Goal: Contribute content: Add original content to the website for others to see

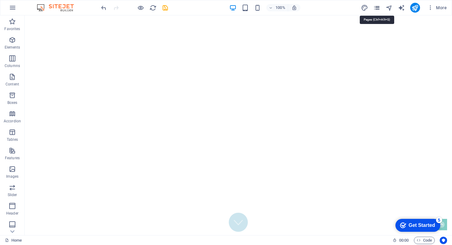
click at [378, 8] on icon "pages" at bounding box center [376, 7] width 7 height 7
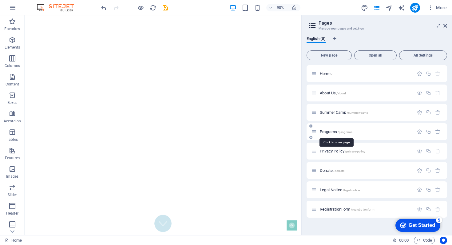
click at [326, 131] on span "Programs /programs" at bounding box center [335, 131] width 33 height 5
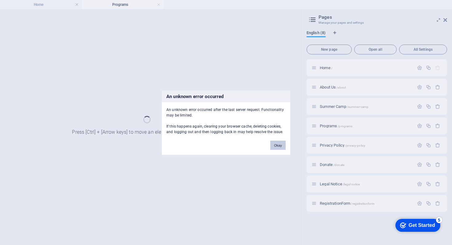
click at [279, 146] on button "Okay" at bounding box center [277, 144] width 15 height 9
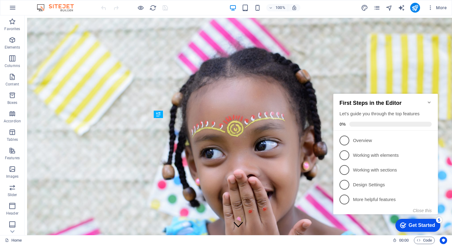
scroll to position [140, 0]
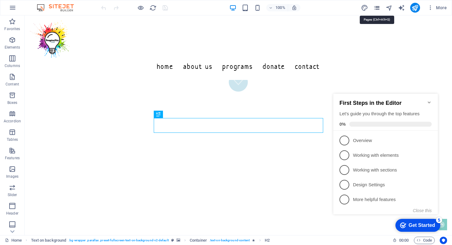
click at [377, 8] on icon "pages" at bounding box center [376, 7] width 7 height 7
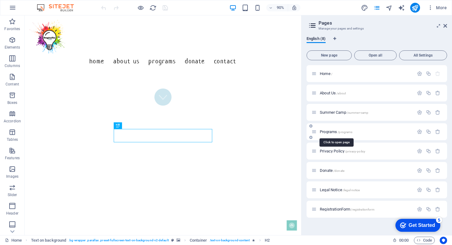
click at [331, 133] on span "Programs /programs" at bounding box center [335, 131] width 33 height 5
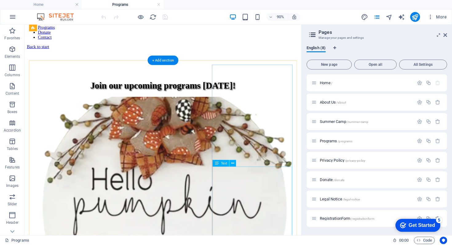
scroll to position [54, 0]
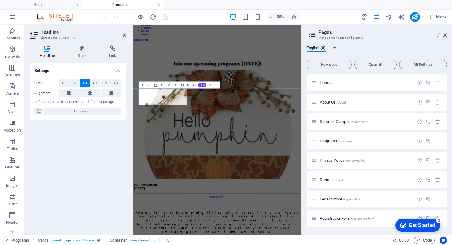
scroll to position [46, 0]
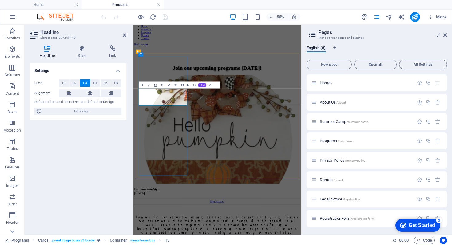
drag, startPoint x: 165, startPoint y: 178, endPoint x: 217, endPoint y: 181, distance: 52.6
copy h3 "‌6 pm - 8 pm"
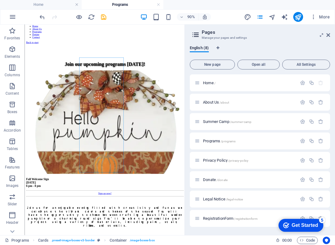
scroll to position [38, 0]
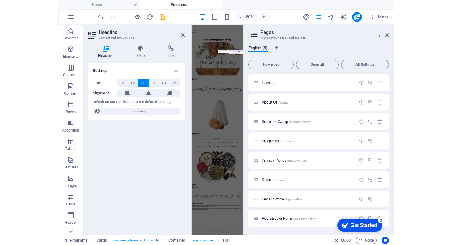
scroll to position [0, 0]
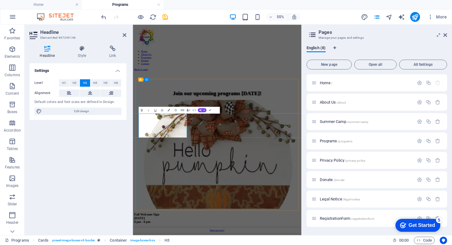
click at [446, 36] on icon at bounding box center [445, 35] width 4 height 5
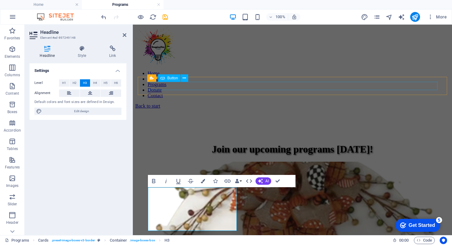
click at [294, 103] on div "Back to start" at bounding box center [292, 106] width 314 height 6
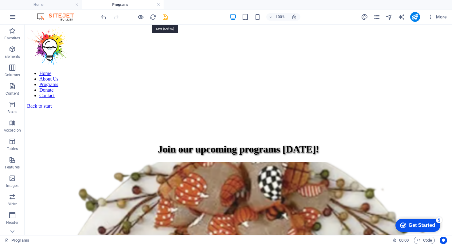
click at [165, 18] on icon "save" at bounding box center [165, 17] width 7 height 7
click at [415, 16] on icon "publish" at bounding box center [414, 17] width 7 height 7
